Goal: Information Seeking & Learning: Find specific fact

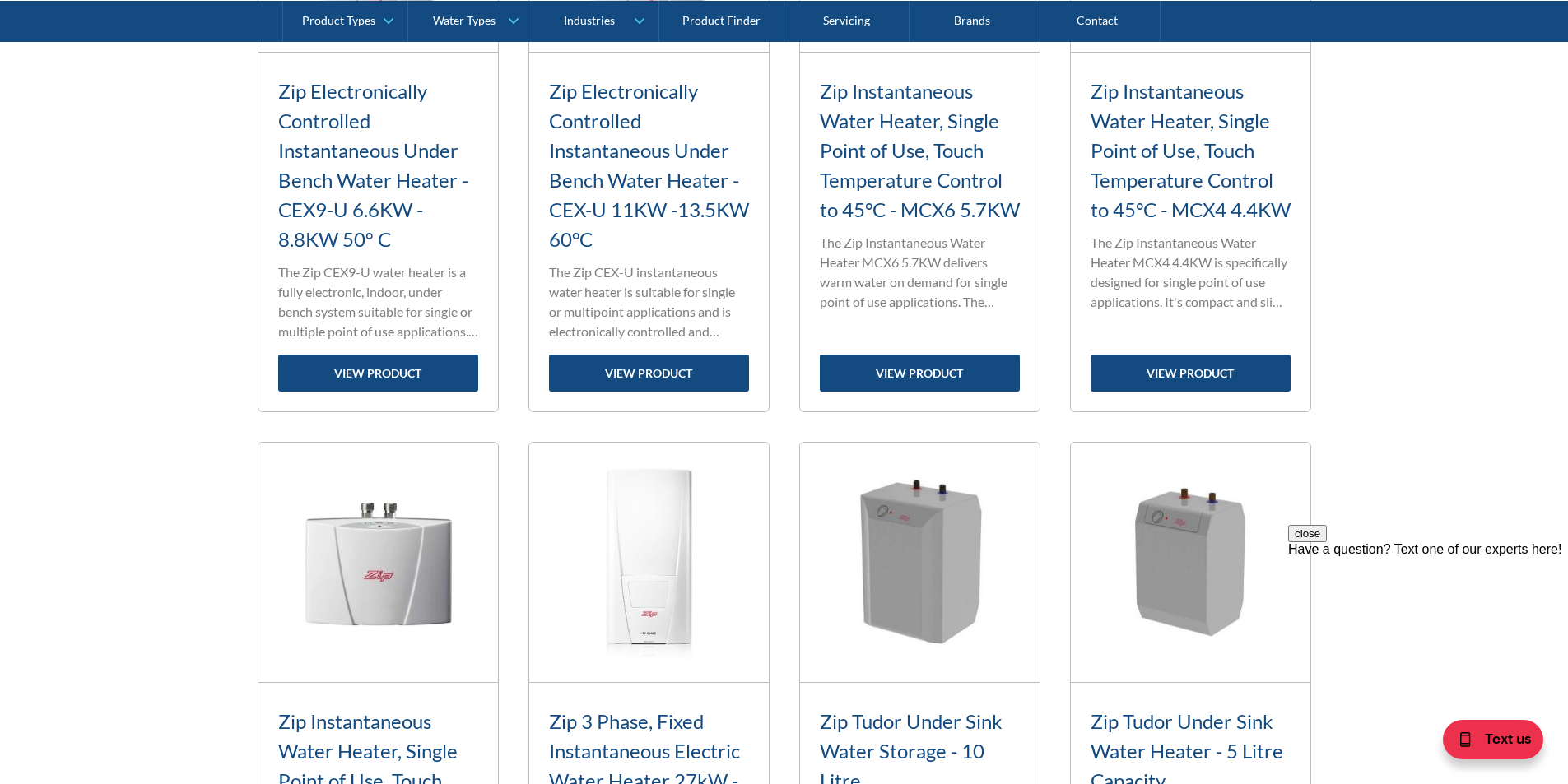
scroll to position [2056, 0]
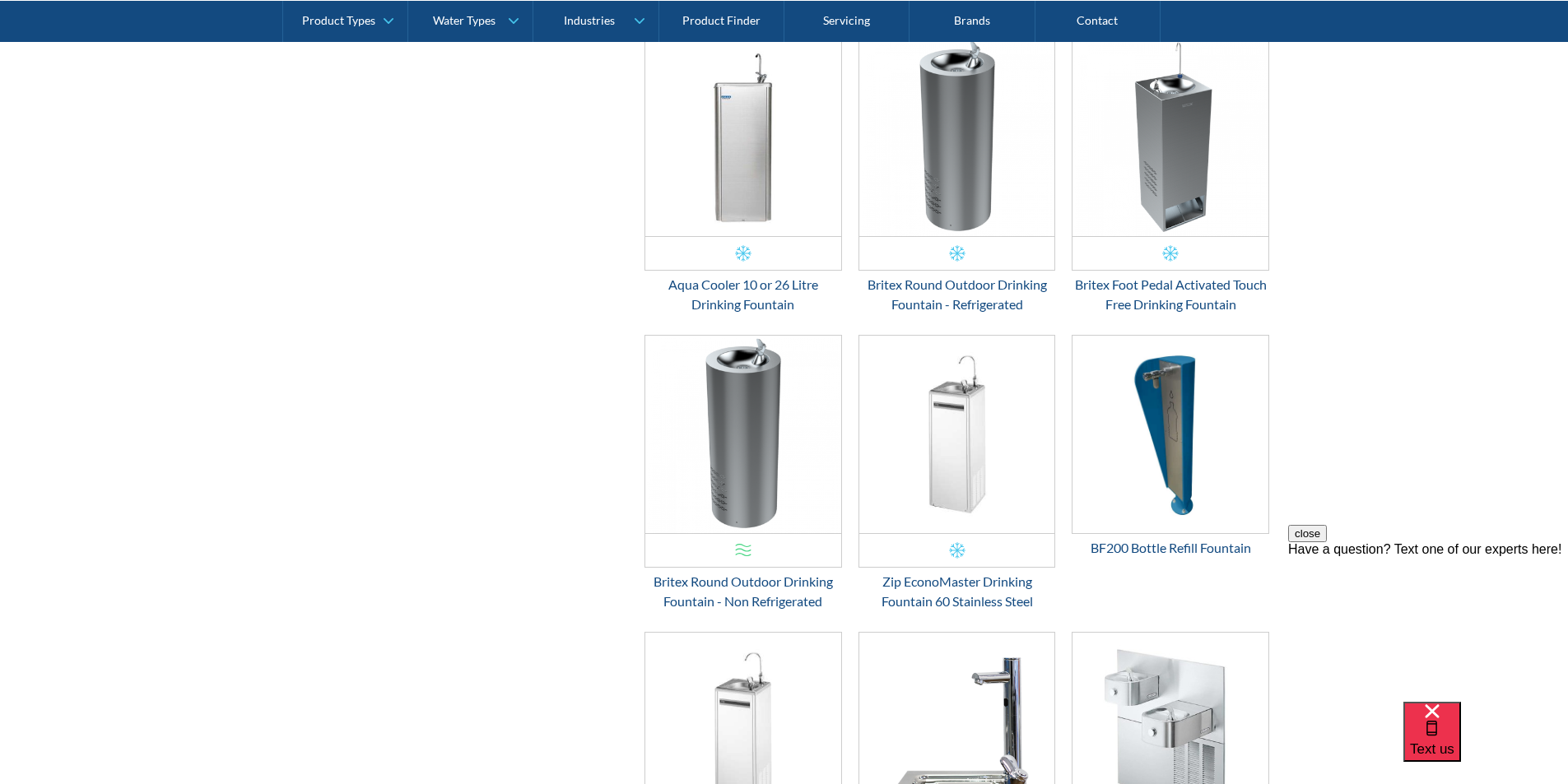
scroll to position [1021, 0]
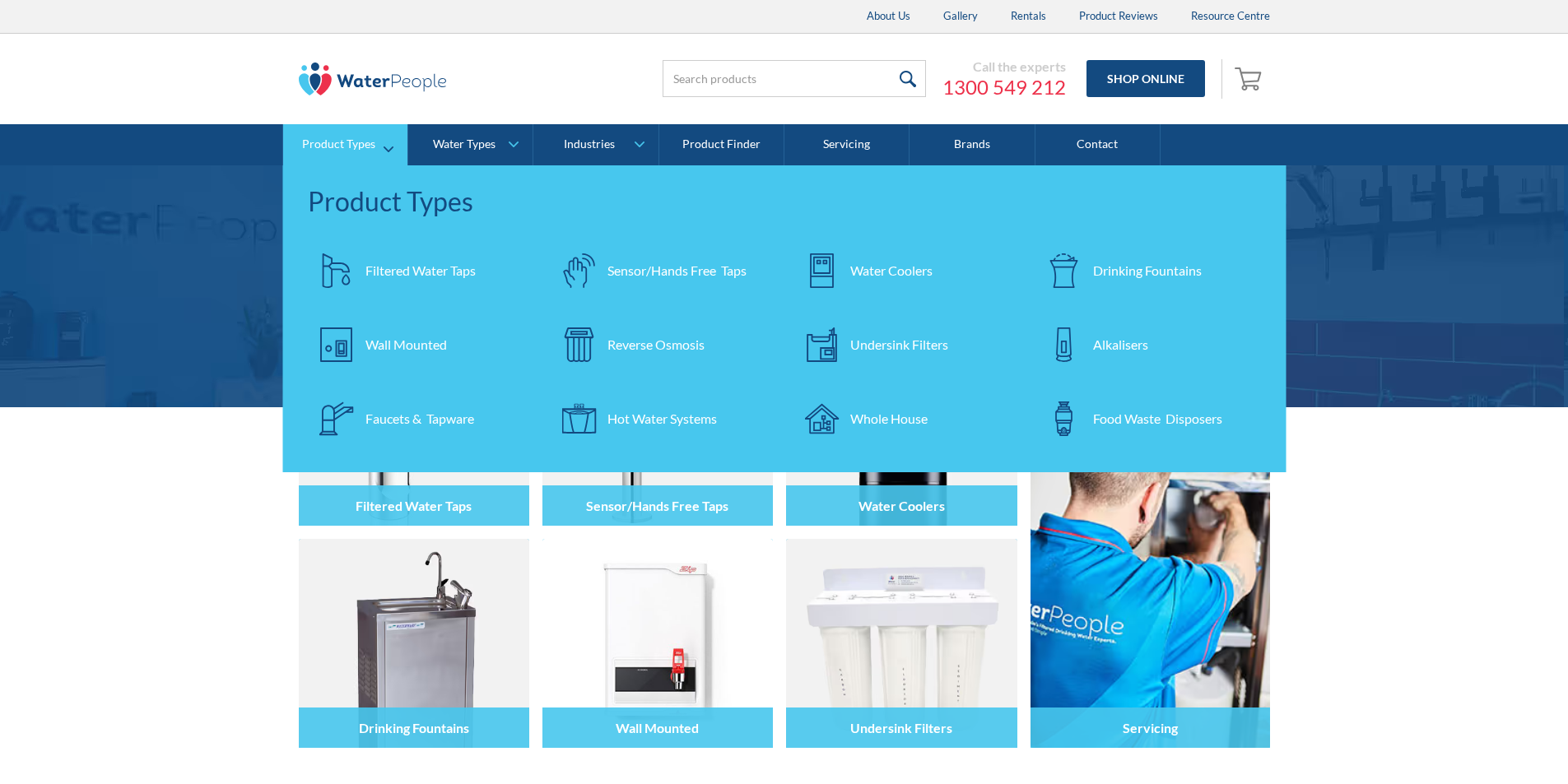
click at [398, 265] on div "Filtered Water Taps" at bounding box center [420, 271] width 110 height 20
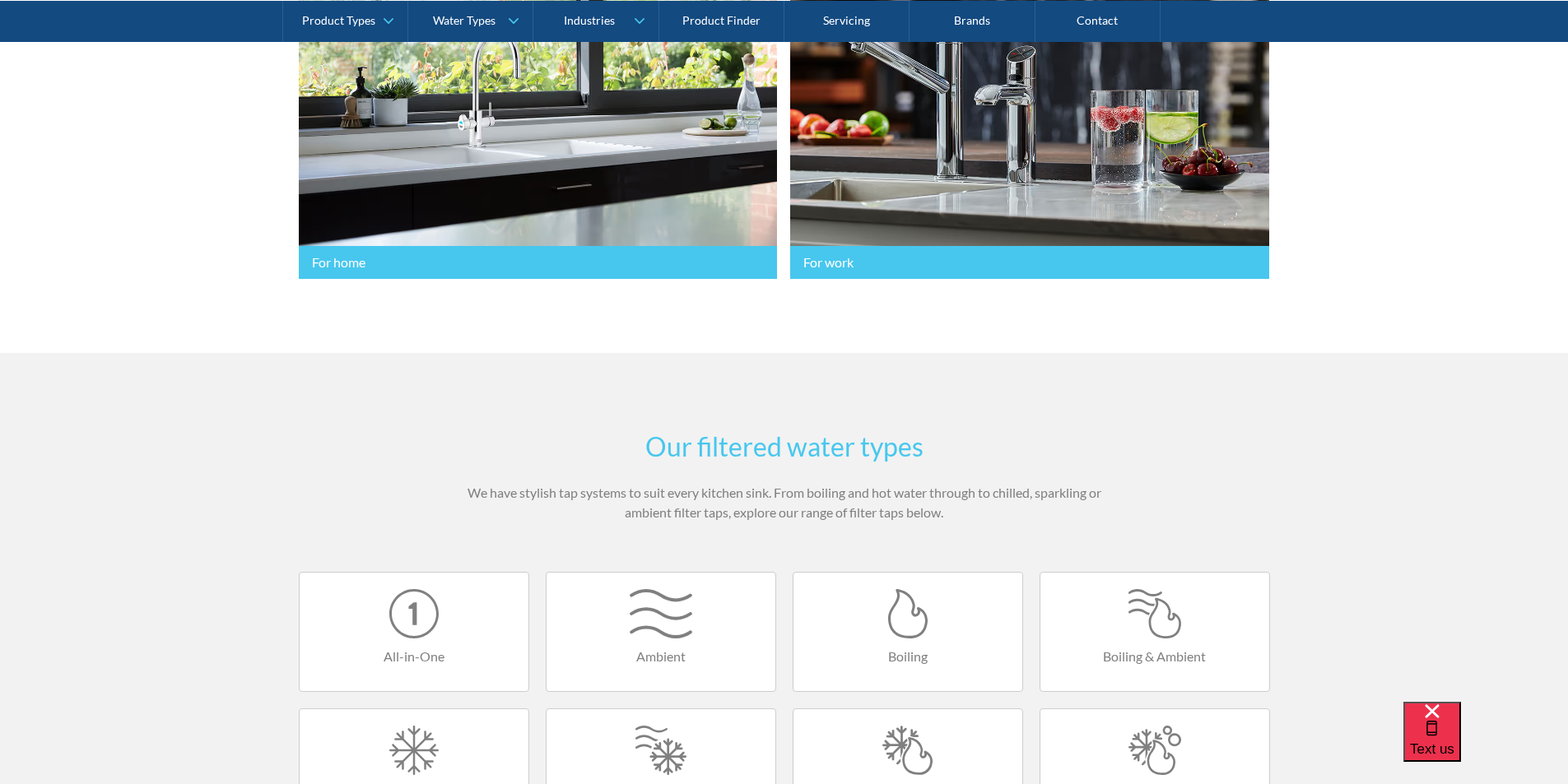
scroll to position [905, 0]
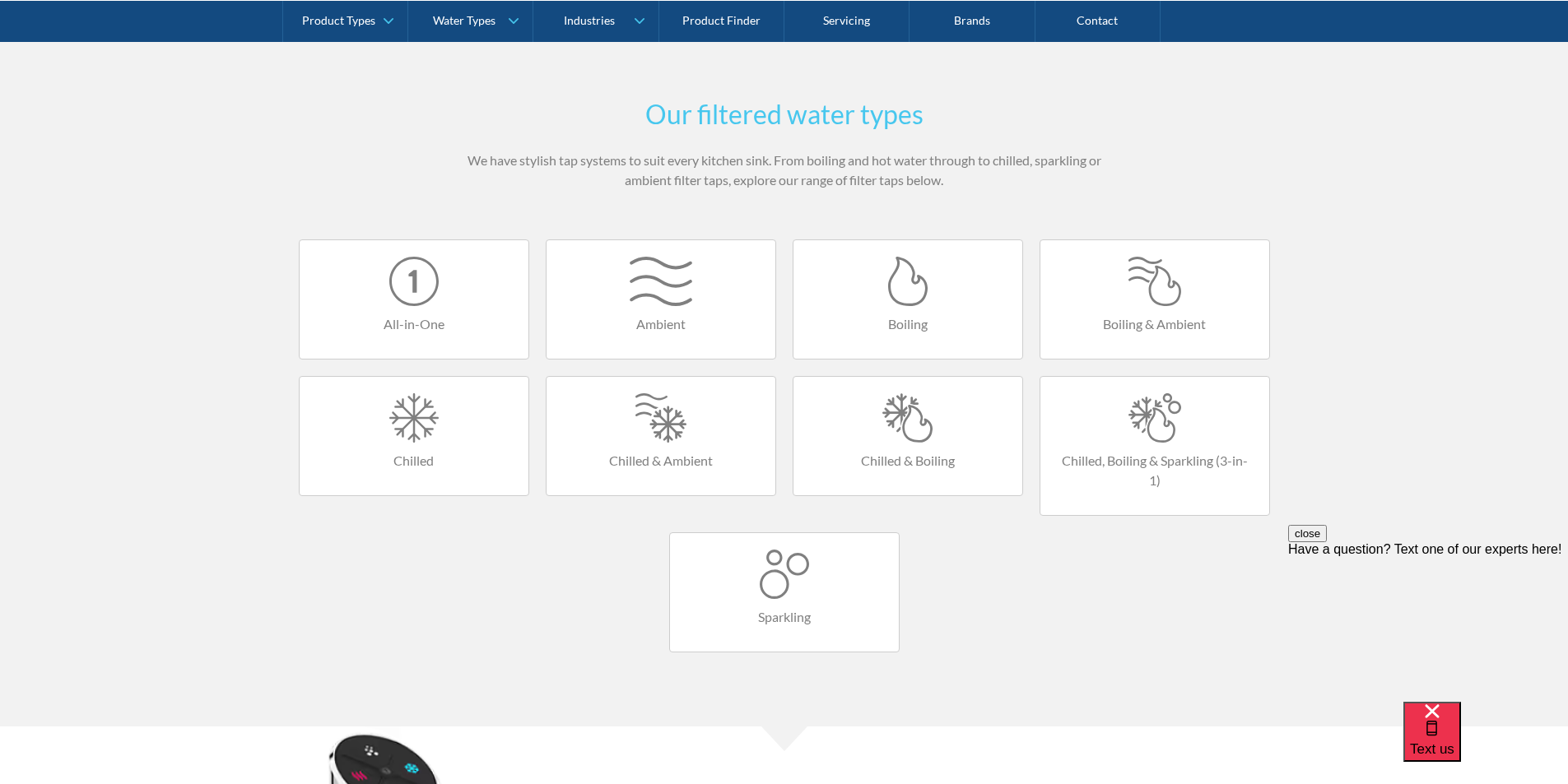
click at [893, 419] on div at bounding box center [907, 417] width 196 height 49
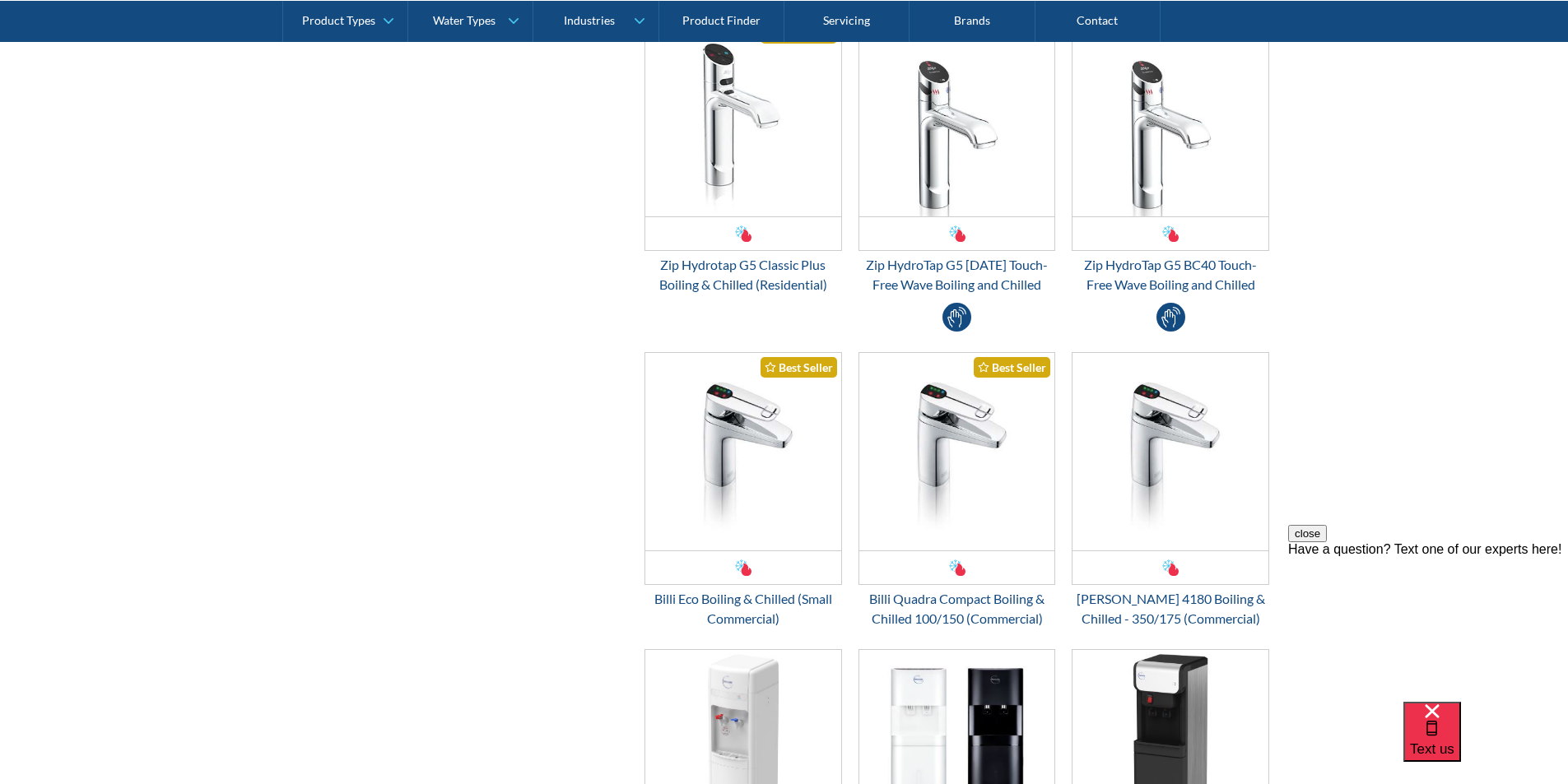
scroll to position [822, 0]
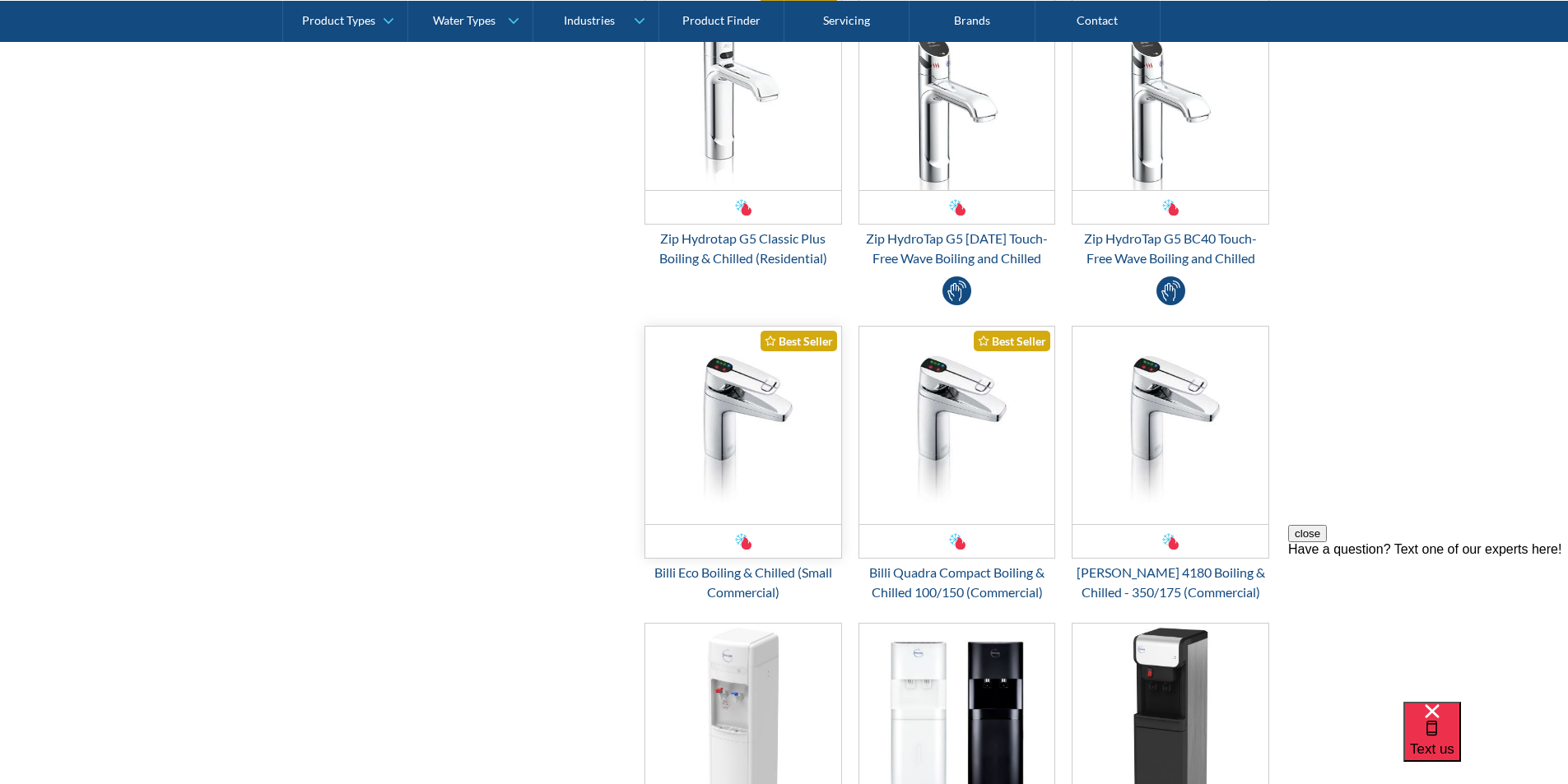
click at [726, 441] on img "Email Form 3" at bounding box center [742, 425] width 196 height 197
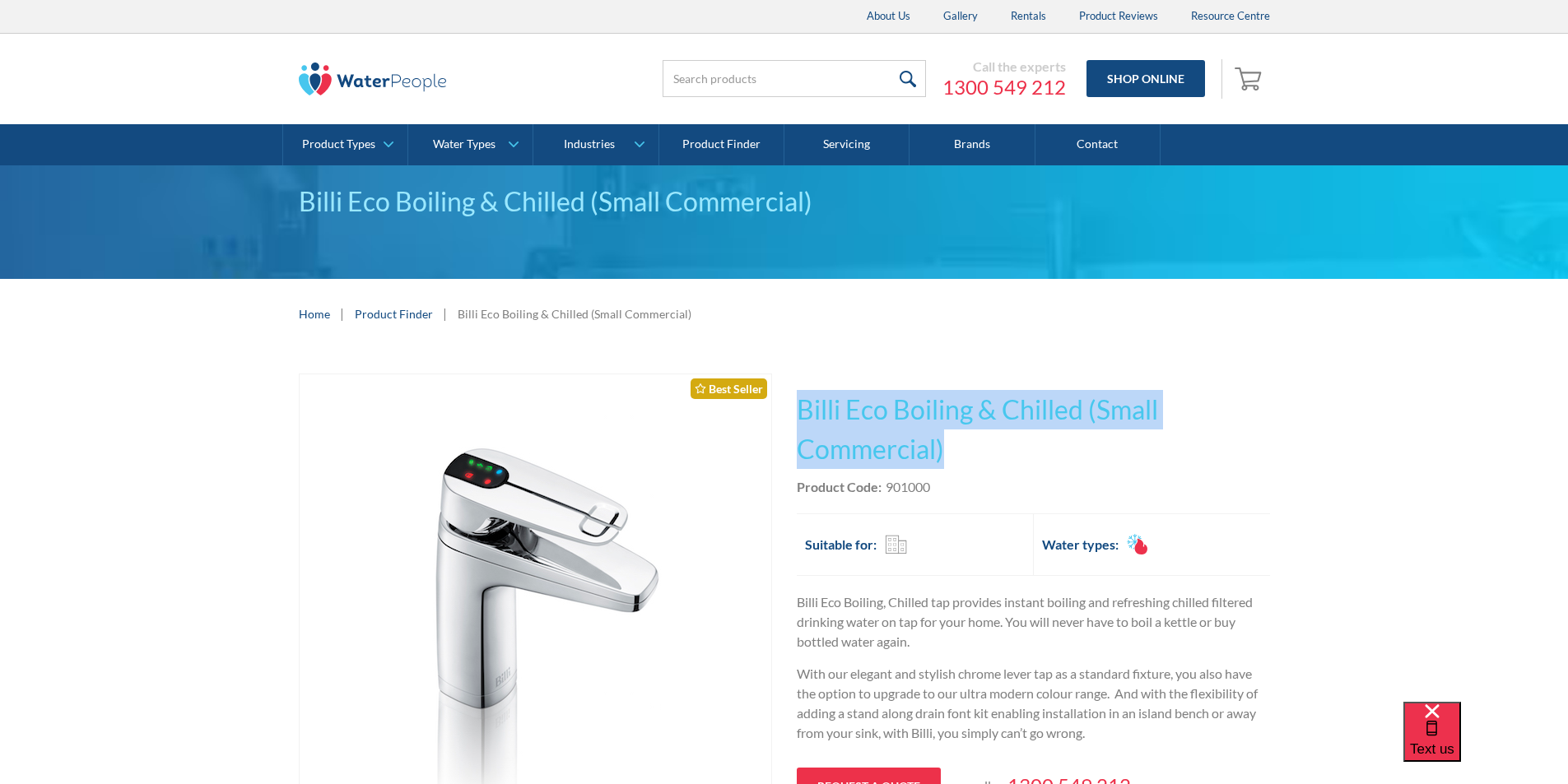
drag, startPoint x: 960, startPoint y: 446, endPoint x: 812, endPoint y: 413, distance: 151.6
click at [799, 407] on h1 "Billi Eco Boiling & Chilled (Small Commercial)" at bounding box center [1034, 430] width 474 height 79
copy h1 "Billi Eco Boiling & Chilled (Small Commercial)"
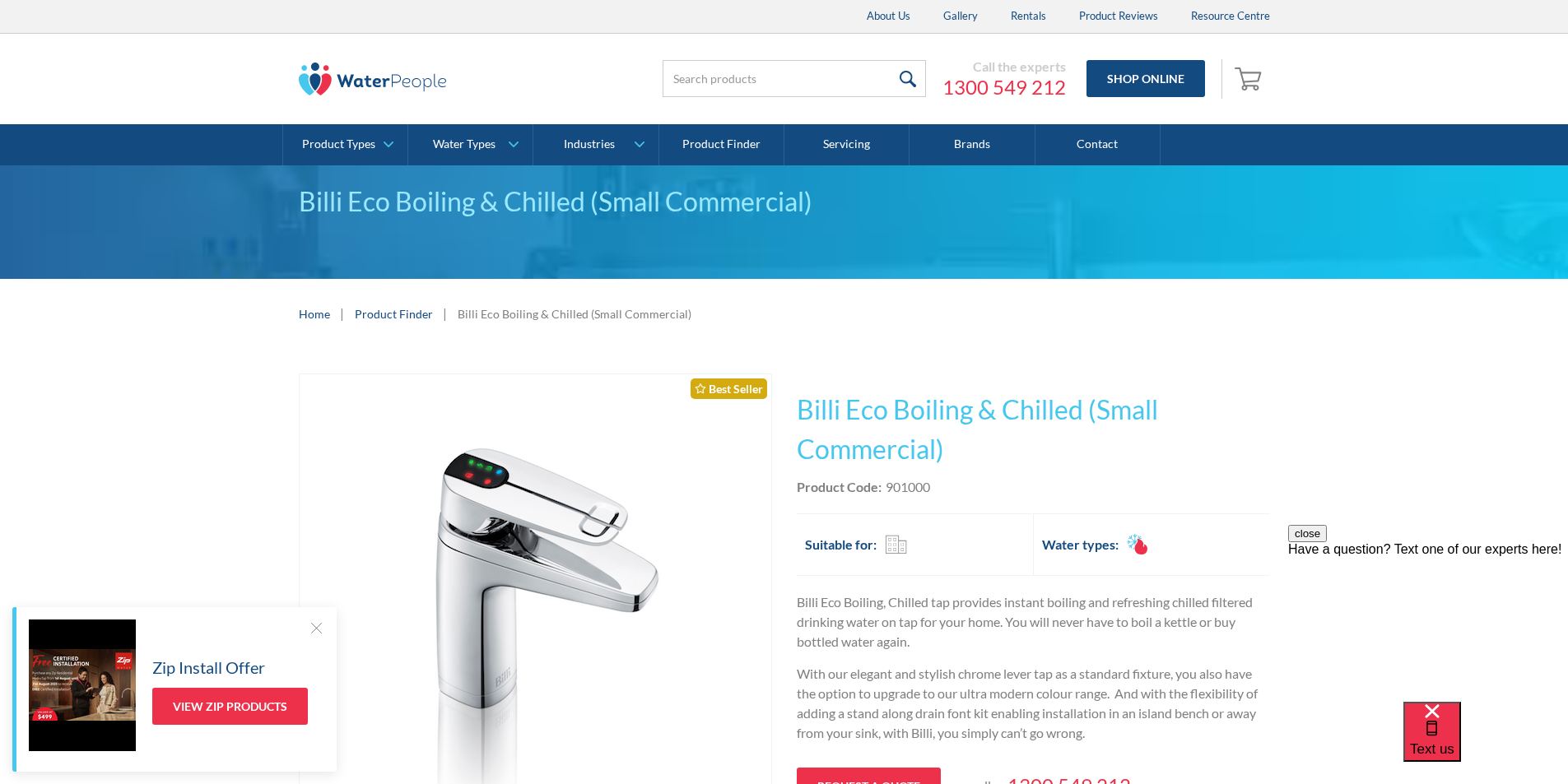
click at [943, 474] on div "This tap design is included in our standard range tap options when you purchase…" at bounding box center [1034, 625] width 474 height 505
drag, startPoint x: 930, startPoint y: 490, endPoint x: 887, endPoint y: 488, distance: 43.0
click at [887, 488] on div "901000" at bounding box center [908, 487] width 45 height 20
copy div "901000"
